Goal: Task Accomplishment & Management: Complete application form

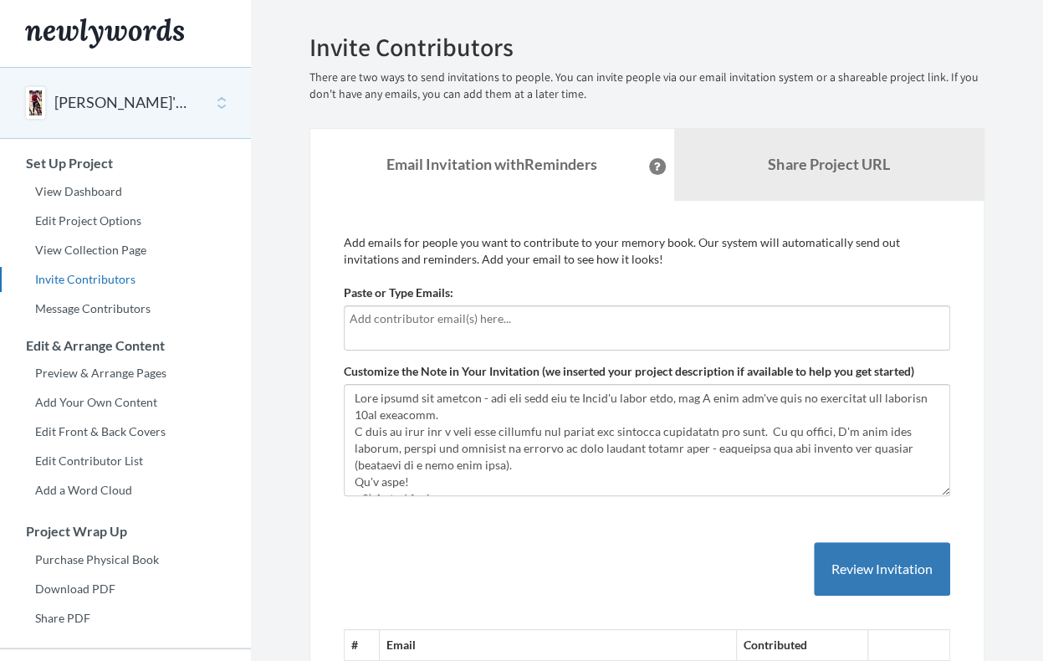
click at [358, 314] on input "text" at bounding box center [647, 318] width 595 height 18
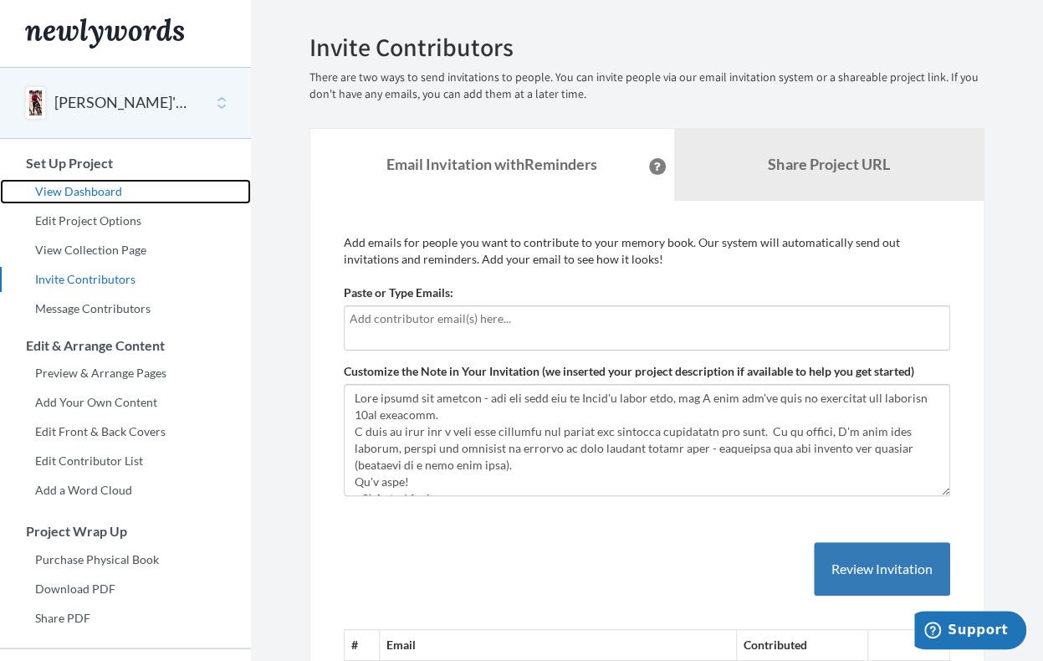
click at [105, 190] on link "View Dashboard" at bounding box center [125, 191] width 251 height 25
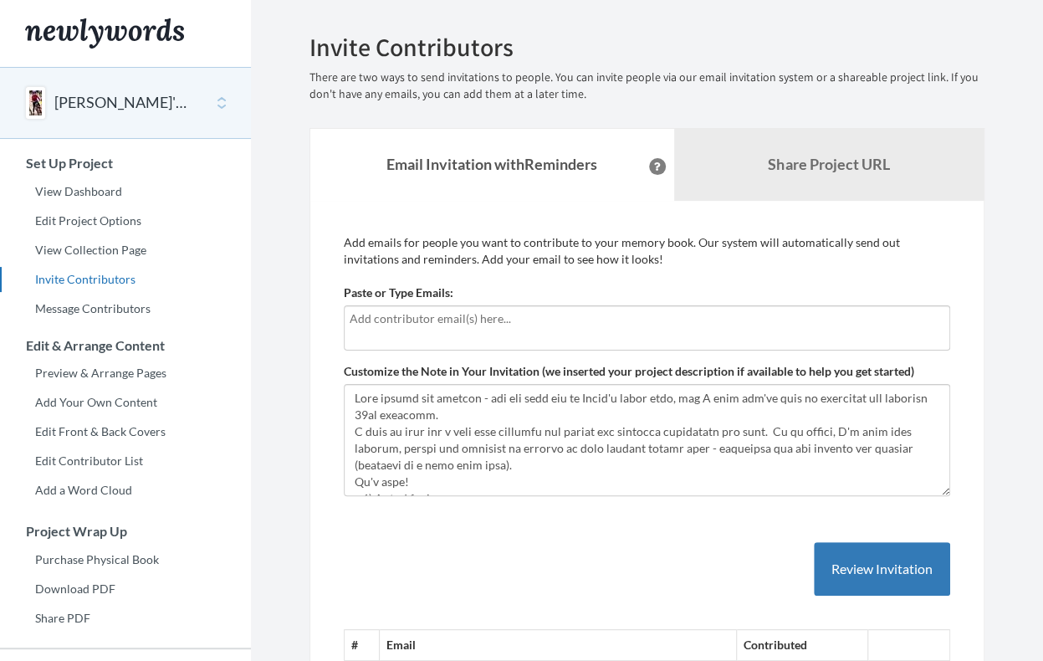
click at [654, 165] on icon at bounding box center [657, 166] width 7 height 8
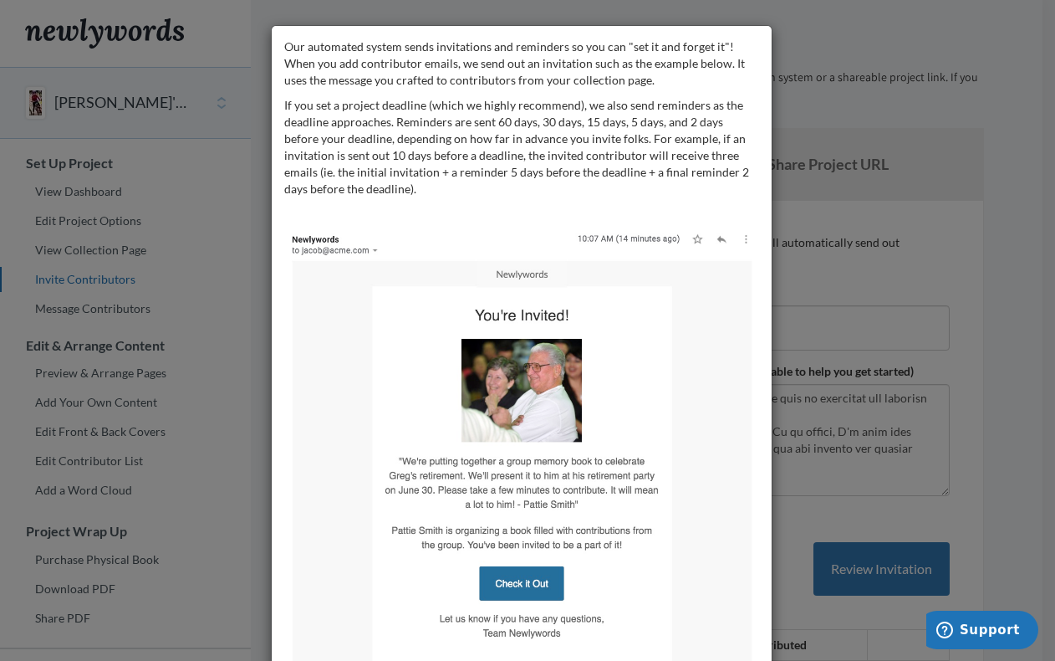
click at [827, 44] on div "Our automated system sends invitations and reminders so you can "set it and for…" at bounding box center [527, 330] width 1055 height 661
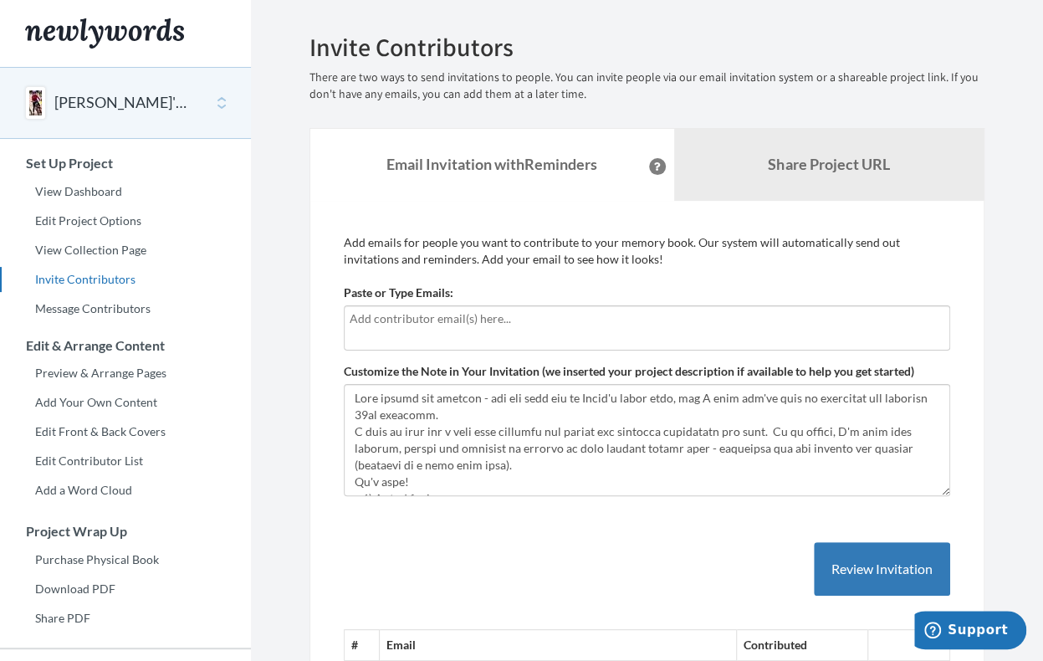
click at [384, 317] on input "text" at bounding box center [647, 318] width 595 height 18
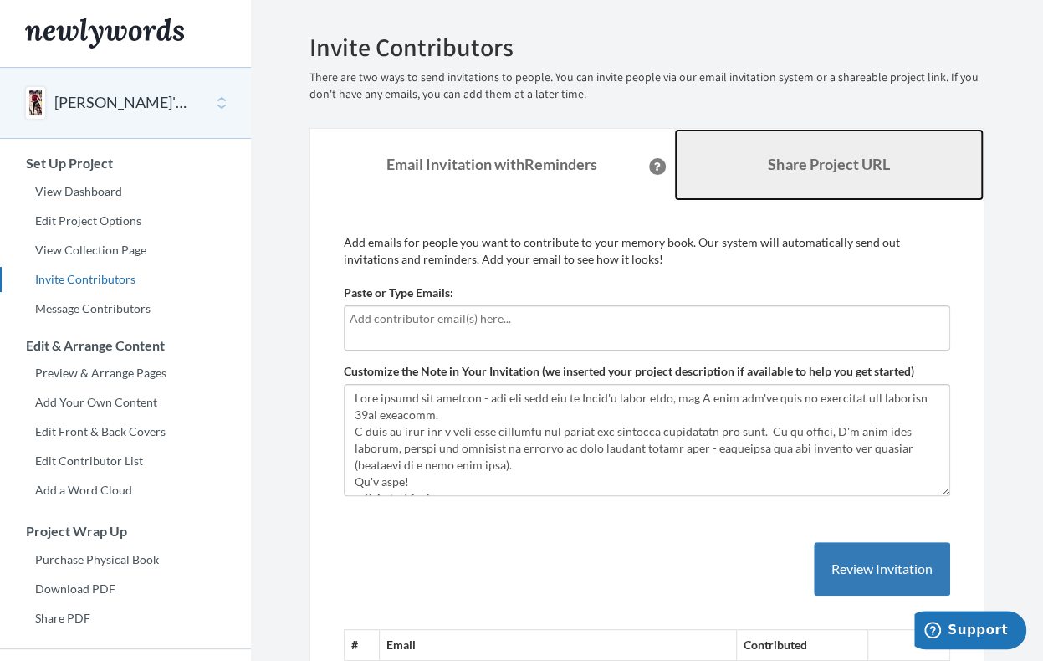
click at [820, 162] on b "Share Project URL" at bounding box center [828, 164] width 121 height 18
